Goal: Find contact information: Find contact information

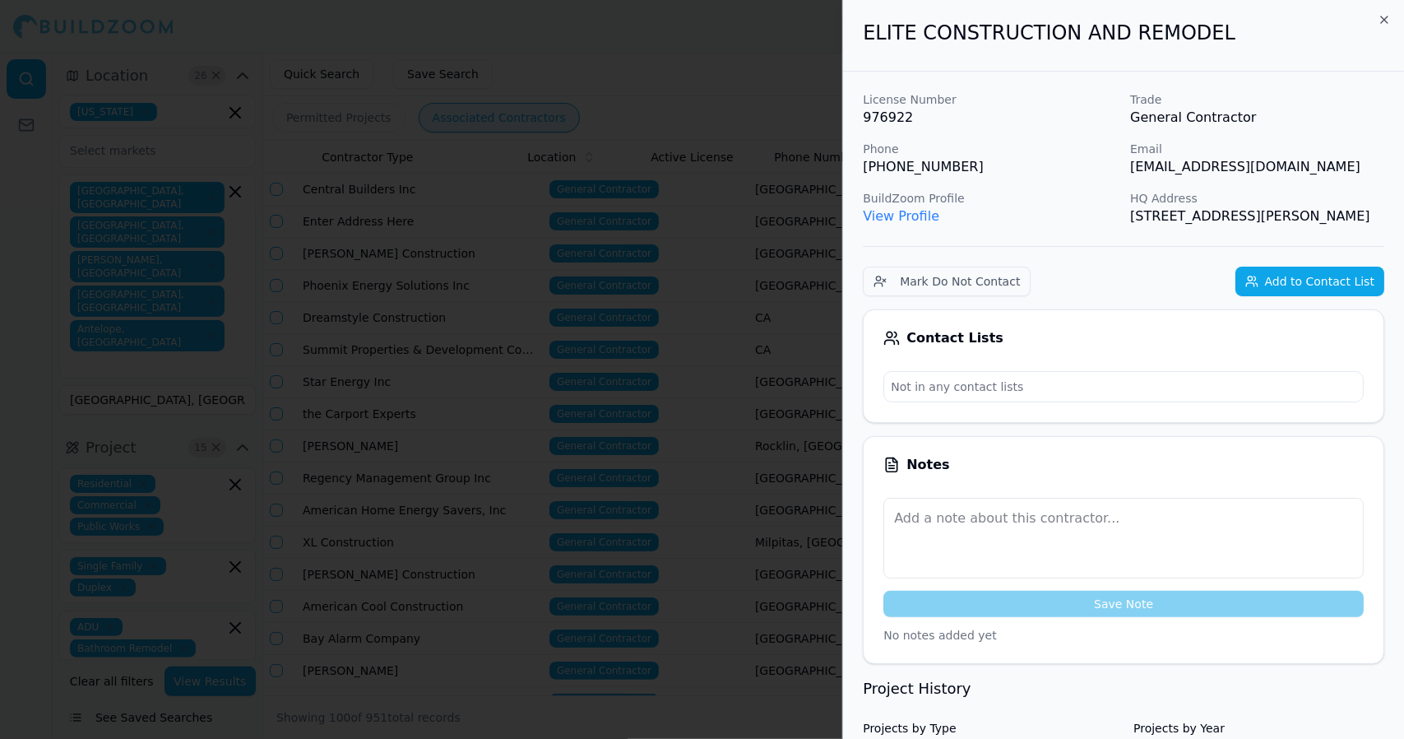
scroll to position [0, 227]
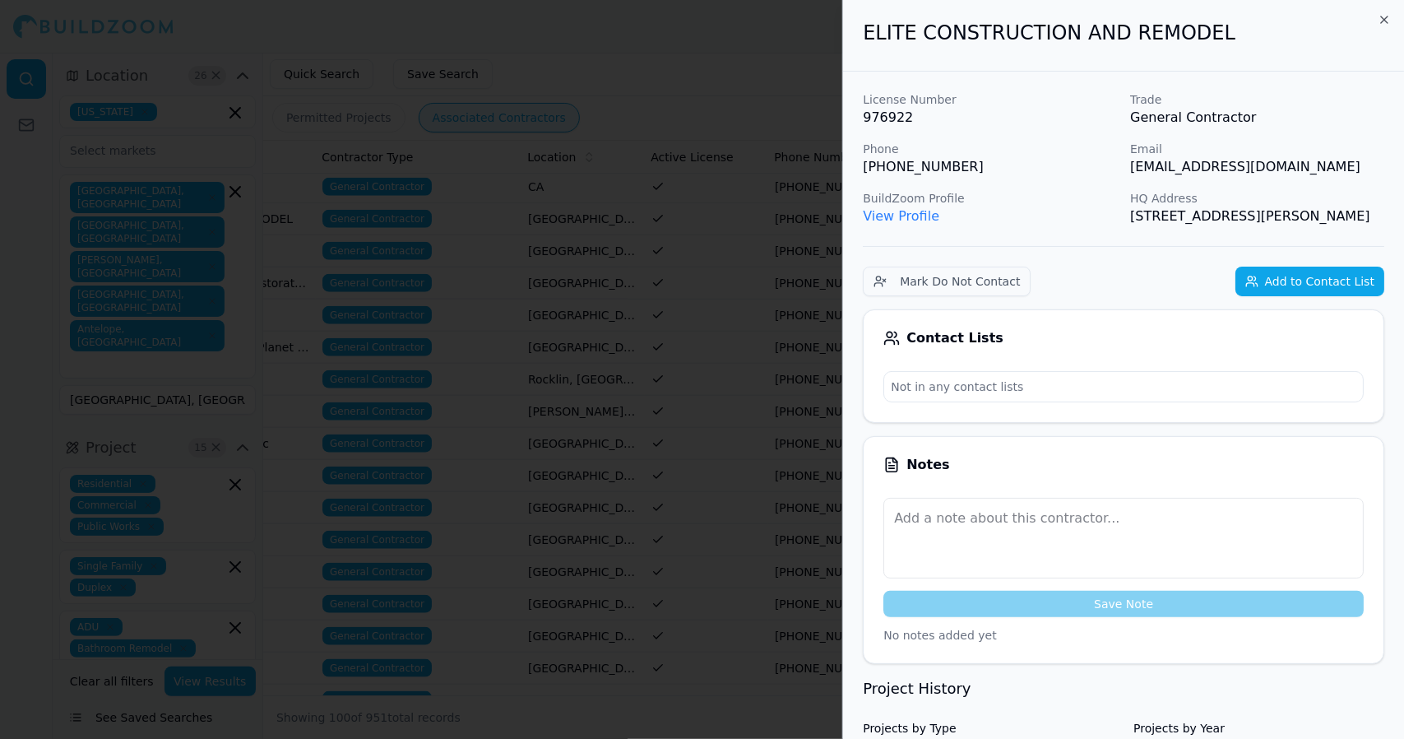
drag, startPoint x: 1380, startPoint y: 18, endPoint x: 1045, endPoint y: 182, distance: 372.6
click at [1045, 182] on div "License Number 976922 Trade General Contractor Phone [PHONE_NUMBER] Email [EMAI…" at bounding box center [1123, 158] width 521 height 135
click at [1385, 24] on icon "button" at bounding box center [1384, 19] width 13 height 13
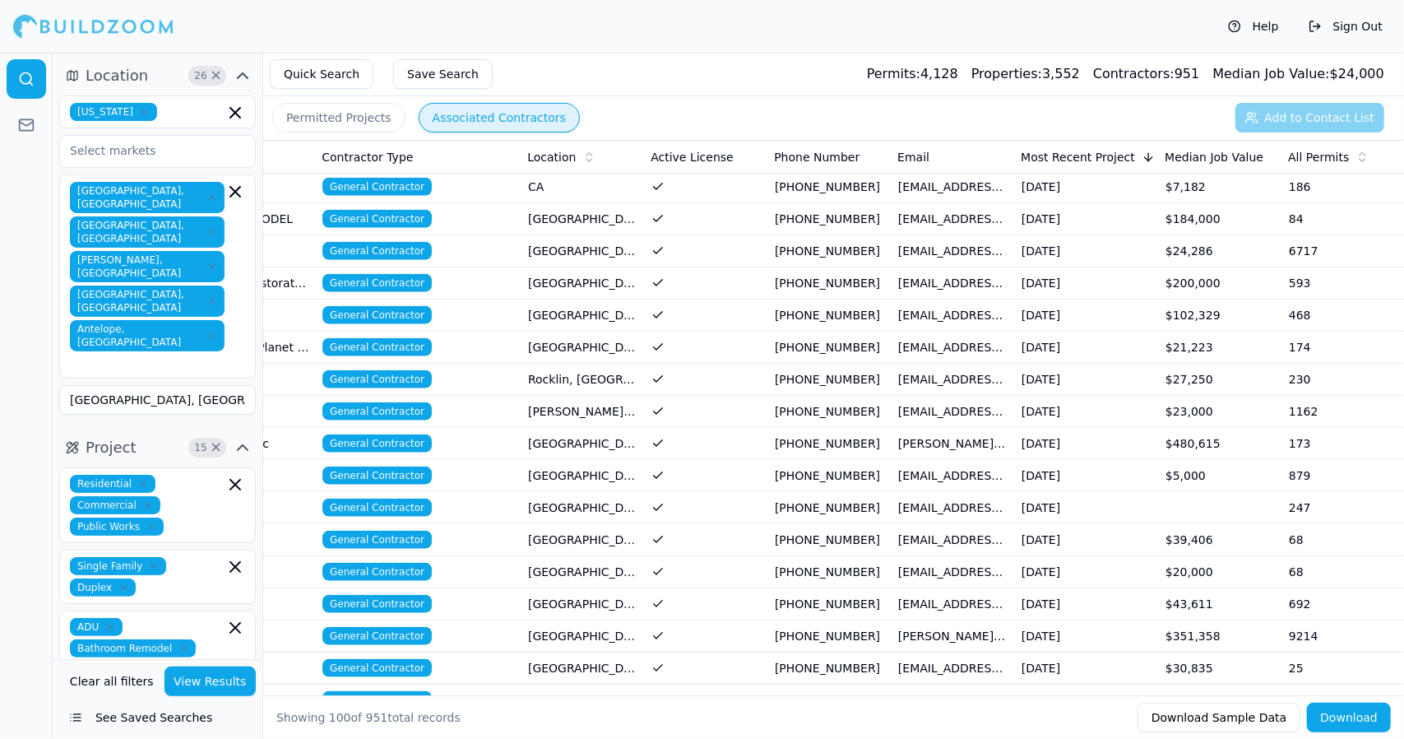
click at [1245, 620] on td "$351,358" at bounding box center [1220, 636] width 123 height 32
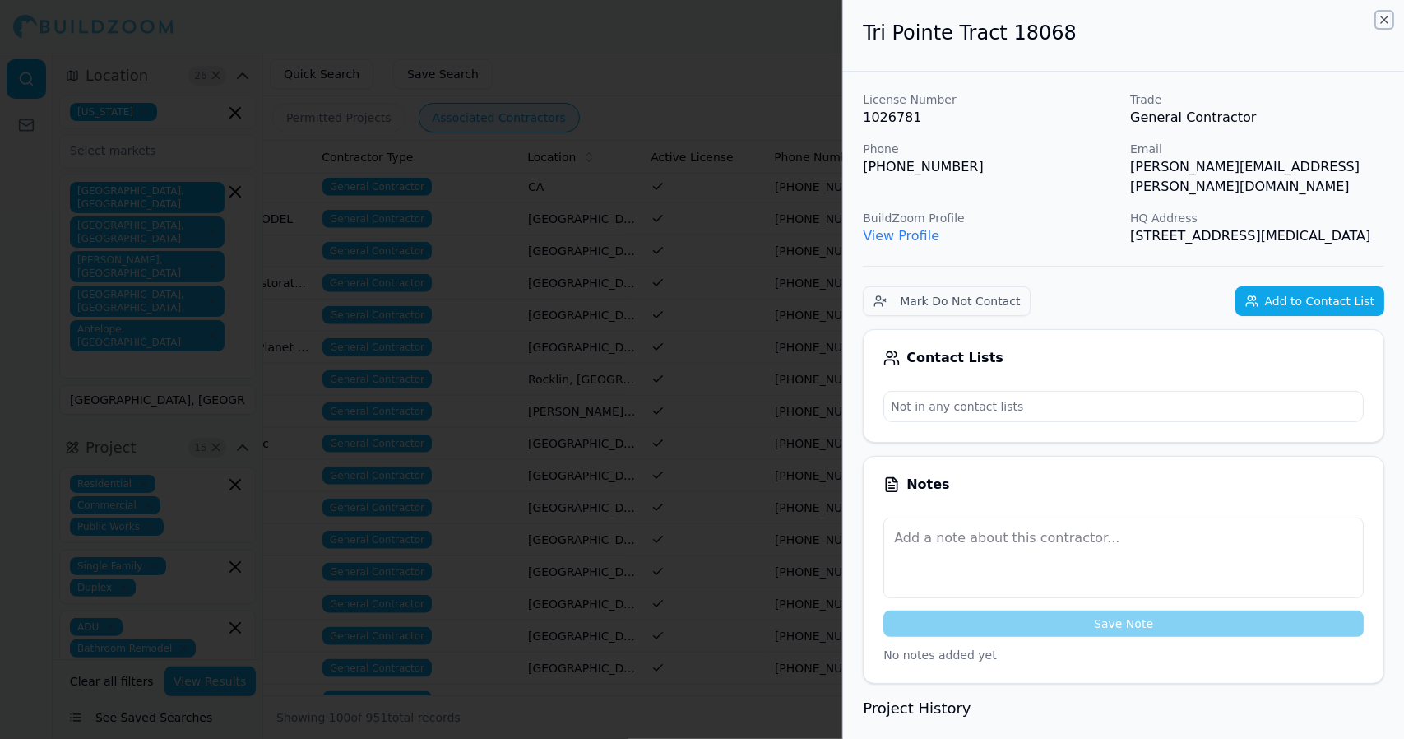
click at [1389, 16] on icon "button" at bounding box center [1384, 19] width 13 height 13
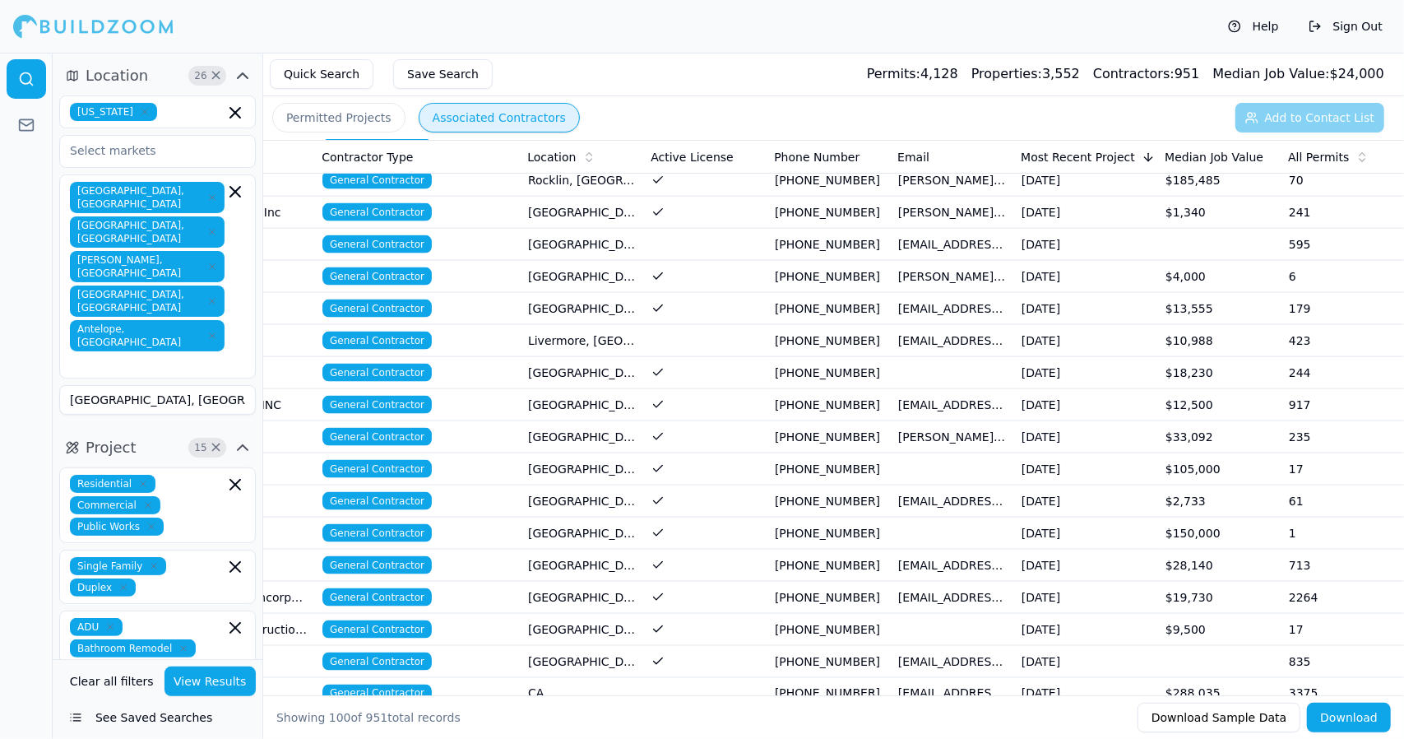
scroll to position [1582, 0]
drag, startPoint x: 381, startPoint y: 507, endPoint x: 497, endPoint y: 586, distance: 140.3
drag, startPoint x: 497, startPoint y: 586, endPoint x: 403, endPoint y: 573, distance: 94.7
click at [403, 587] on span "General Contractor" at bounding box center [376, 596] width 109 height 18
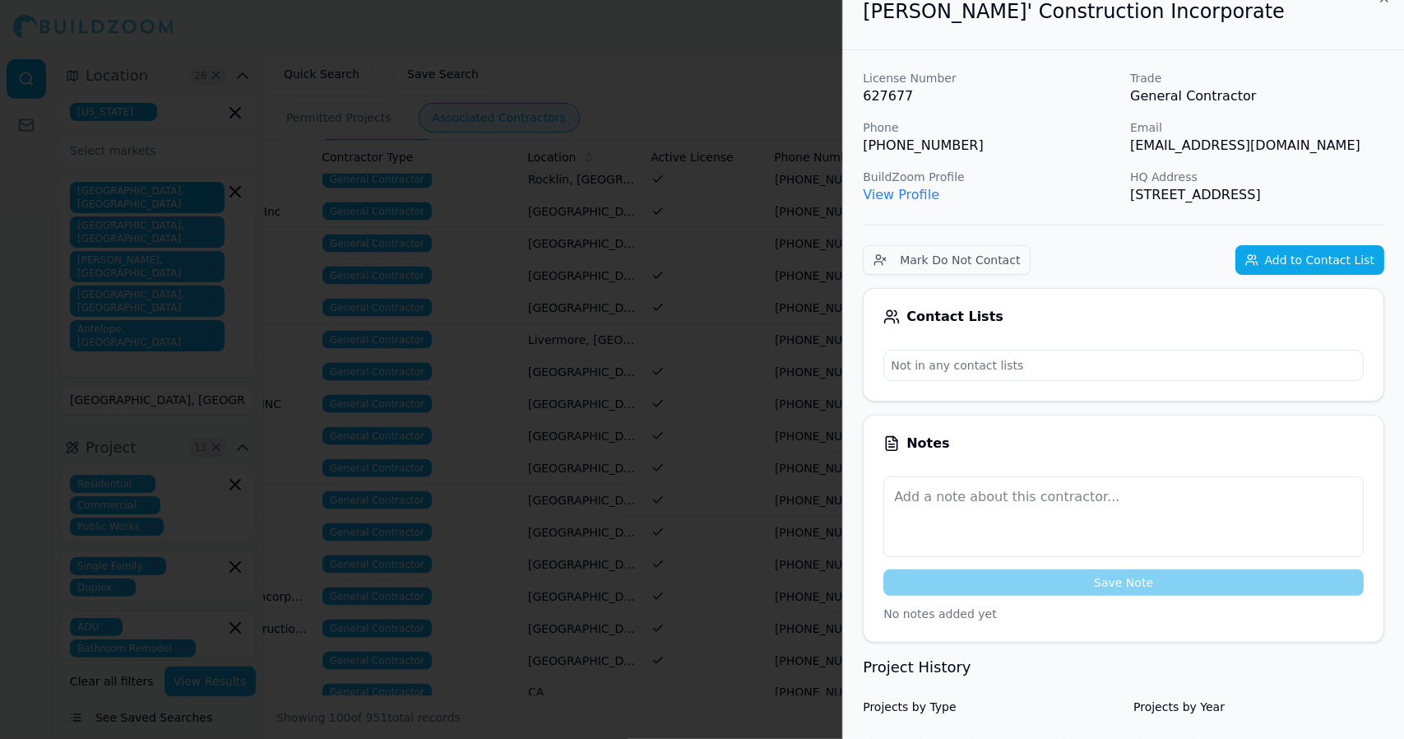
scroll to position [0, 0]
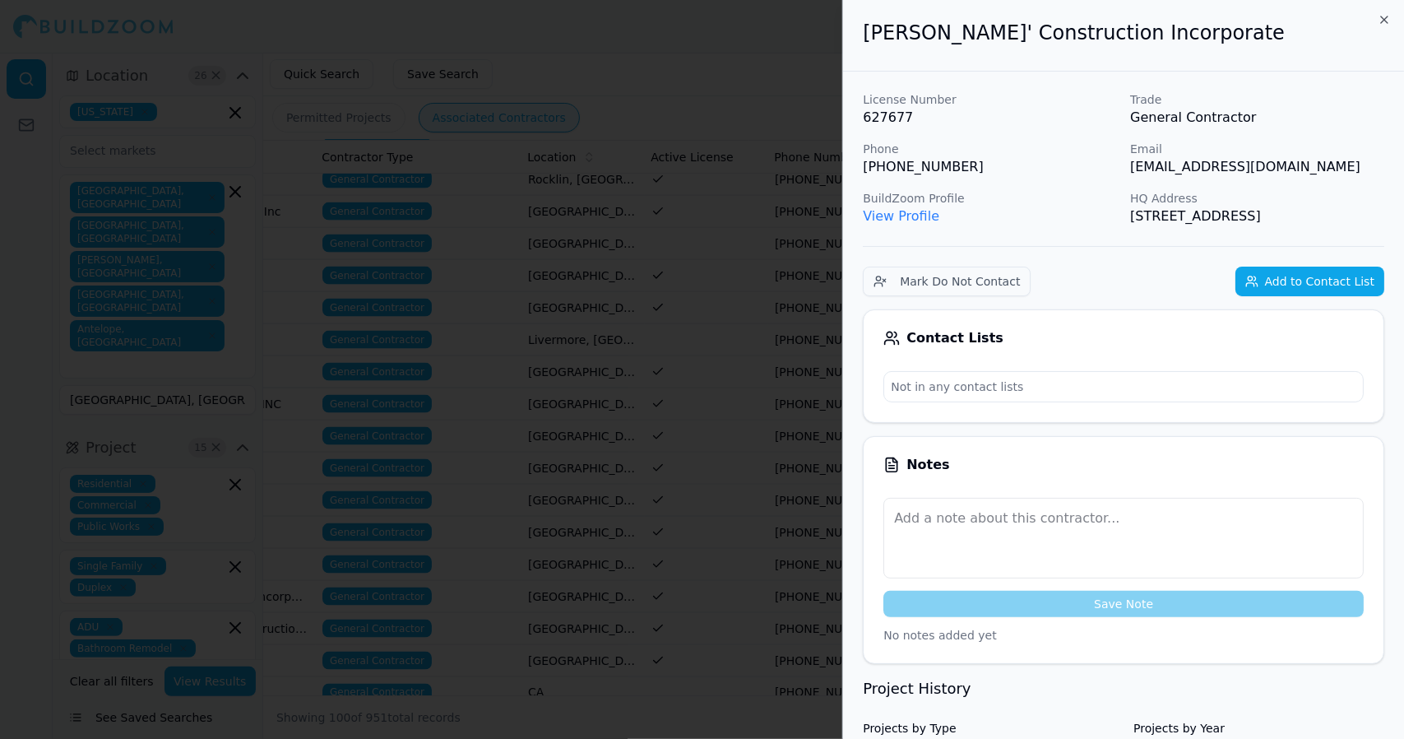
click at [914, 213] on link "View Profile" at bounding box center [901, 216] width 76 height 16
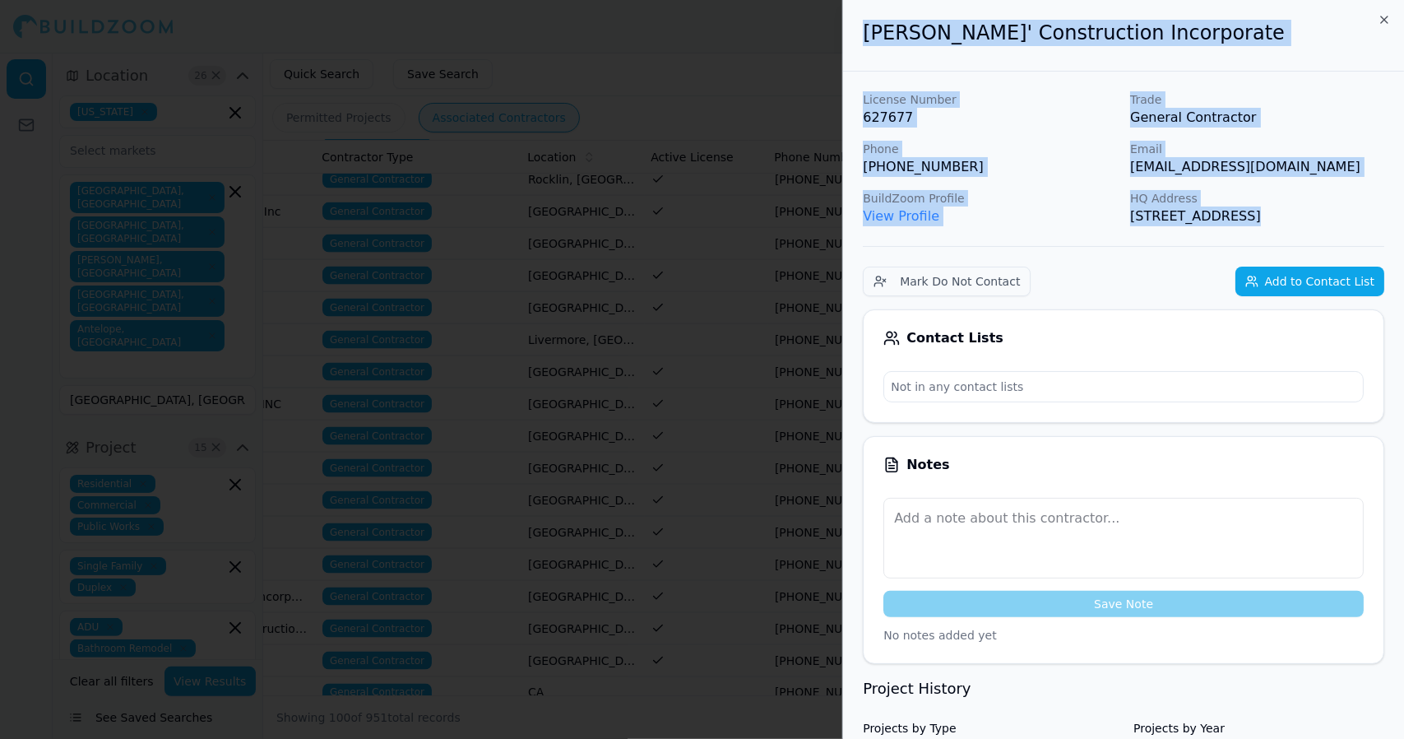
drag, startPoint x: 859, startPoint y: 33, endPoint x: 1267, endPoint y: 238, distance: 456.5
copy div "[PERSON_NAME]' Construction Incorporate License Number 627677 Trade General Con…"
click at [1010, 223] on p "View Profile" at bounding box center [990, 216] width 254 height 20
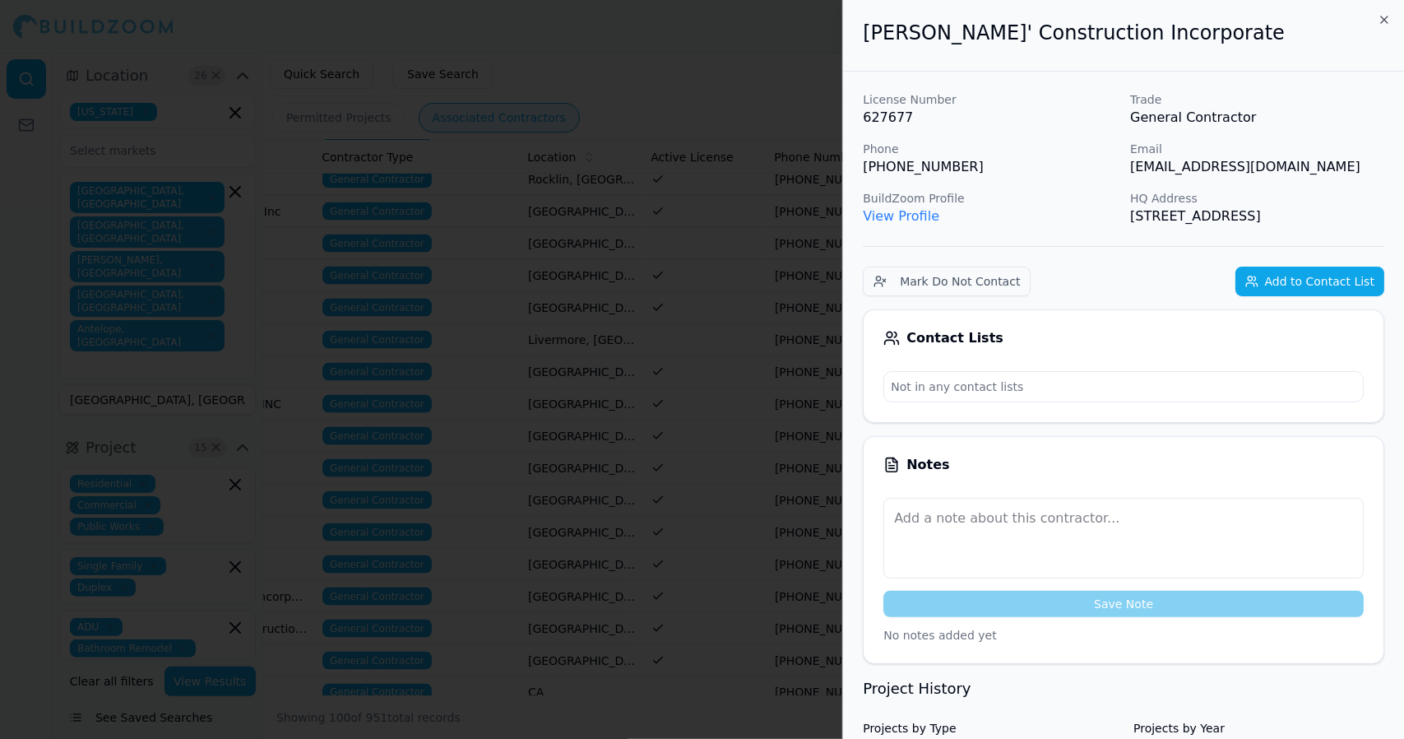
drag, startPoint x: 1383, startPoint y: 215, endPoint x: 1179, endPoint y: 243, distance: 205.8
click at [1049, 217] on p "View Profile" at bounding box center [990, 216] width 254 height 20
drag, startPoint x: 858, startPoint y: 32, endPoint x: 1383, endPoint y: 211, distance: 554.5
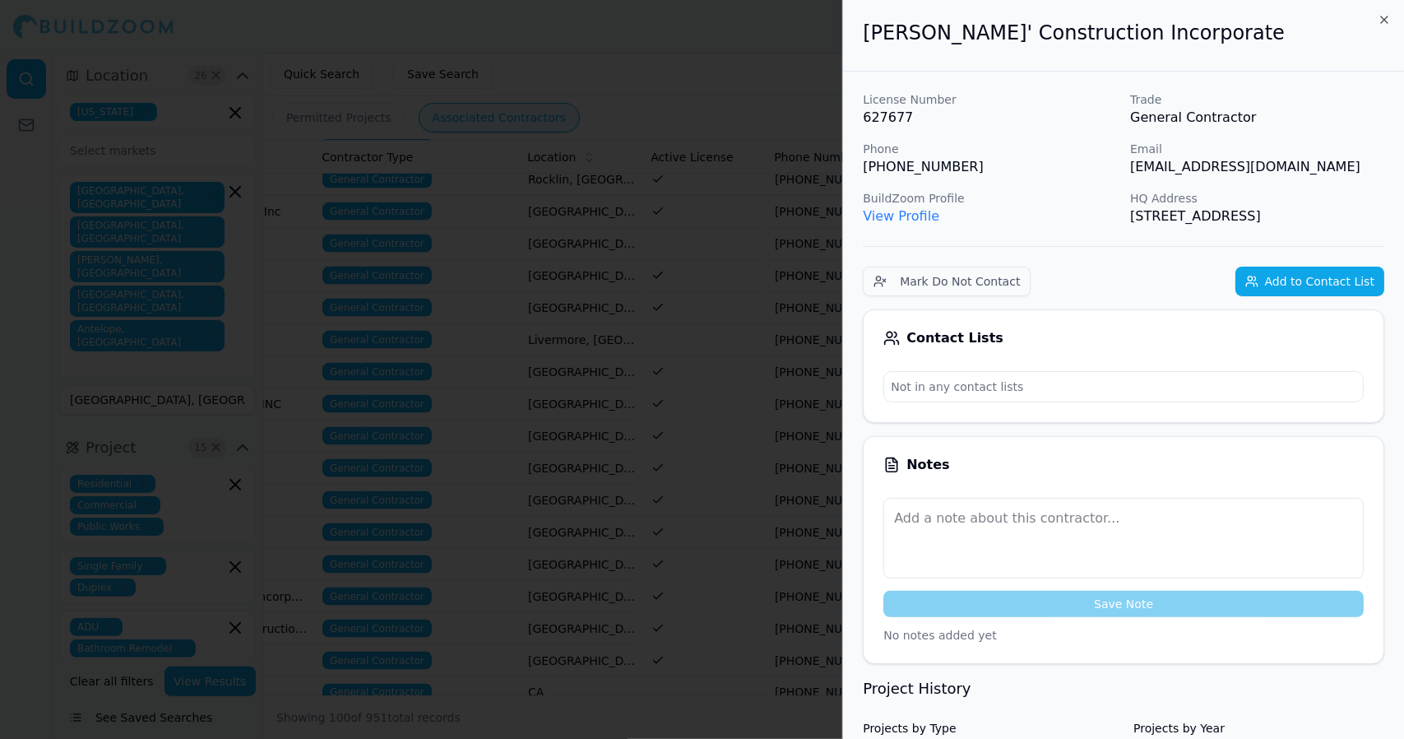
copy div "[PERSON_NAME]' Construction Incorporate License Number 627677 Trade General Con…"
click at [1030, 175] on p "[PHONE_NUMBER]" at bounding box center [990, 167] width 254 height 20
drag, startPoint x: 1271, startPoint y: 167, endPoint x: 1128, endPoint y: 179, distance: 143.6
click at [1128, 179] on div "License Number 627677 Trade General Contractor Phone [PHONE_NUMBER] Email [EMAI…" at bounding box center [1123, 158] width 521 height 135
copy p "[EMAIL_ADDRESS][DOMAIN_NAME]"
